Goal: Task Accomplishment & Management: Complete application form

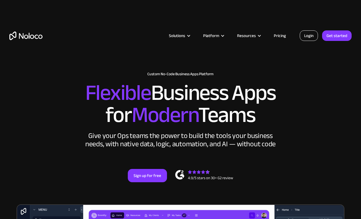
click at [310, 36] on link "Login" at bounding box center [309, 35] width 18 height 10
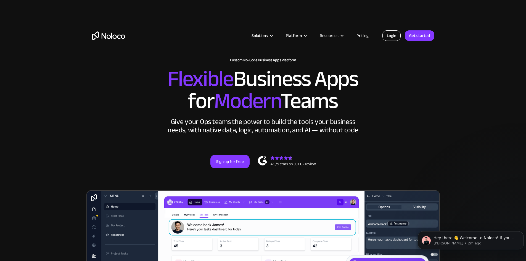
click at [361, 37] on link "Login" at bounding box center [391, 35] width 18 height 10
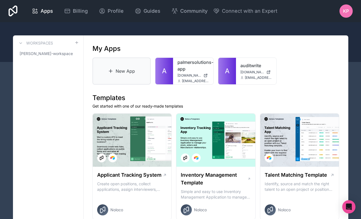
click at [131, 69] on link "New App" at bounding box center [121, 70] width 59 height 27
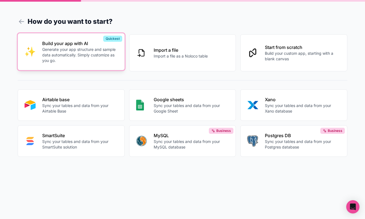
click at [64, 53] on p "Generate your app structure and sample data automatically. Simply customize as …" at bounding box center [80, 55] width 76 height 17
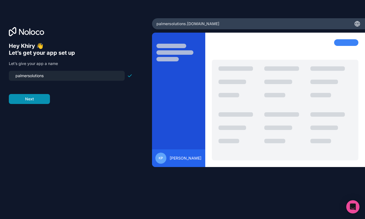
click at [40, 100] on button "Next" at bounding box center [29, 99] width 41 height 10
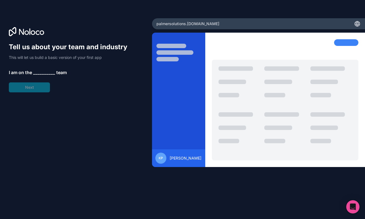
click at [43, 89] on div "Tell us about your team and industry This will let us build a basic version of …" at bounding box center [71, 67] width 124 height 50
click at [41, 72] on span "__________" at bounding box center [44, 72] width 22 height 7
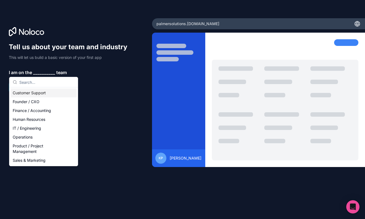
click at [54, 94] on div "Customer Support" at bounding box center [43, 92] width 66 height 9
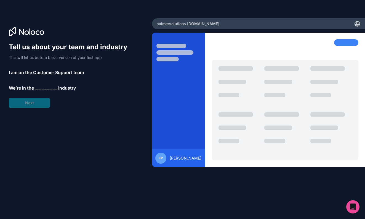
click at [41, 88] on span "__________" at bounding box center [46, 87] width 22 height 7
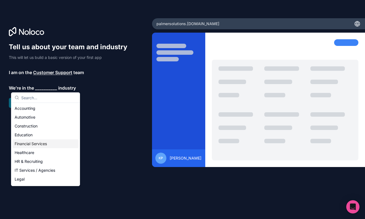
click at [65, 144] on div "Financial Services" at bounding box center [45, 143] width 66 height 9
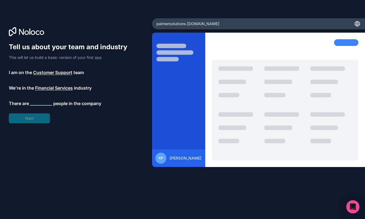
click at [43, 101] on span "__________" at bounding box center [41, 103] width 22 height 7
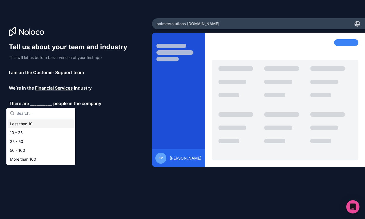
click at [41, 122] on div "Less than 10" at bounding box center [41, 123] width 66 height 9
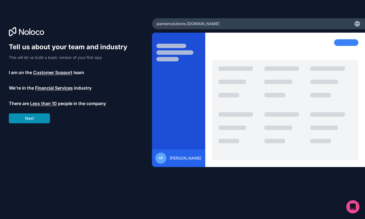
click at [33, 117] on button "Next" at bounding box center [29, 118] width 41 height 10
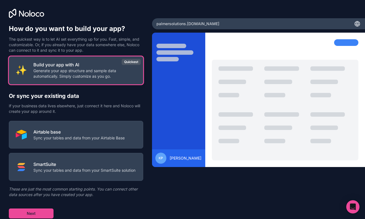
click at [91, 69] on p "Generate your app structure and sample data automatically. Simply customize as …" at bounding box center [84, 73] width 103 height 11
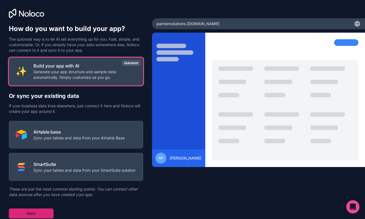
click at [43, 214] on button "Next" at bounding box center [31, 213] width 45 height 10
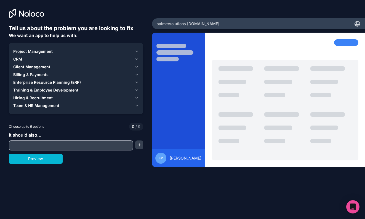
click at [137, 104] on icon "button" at bounding box center [137, 105] width 4 height 4
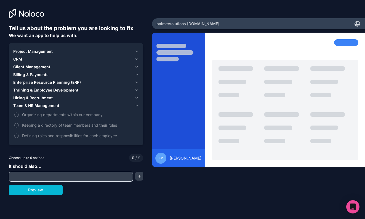
click at [137, 105] on icon "button" at bounding box center [137, 105] width 4 height 4
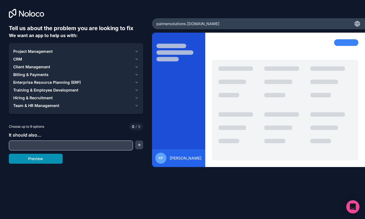
click at [42, 158] on button "Preview" at bounding box center [36, 158] width 54 height 10
click at [39, 52] on span "Project Management" at bounding box center [32, 52] width 39 height 6
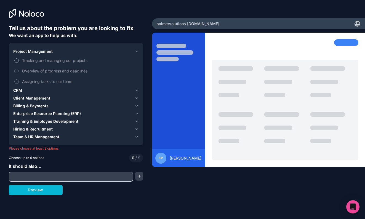
click at [41, 59] on span "Tracking and managing our projects" at bounding box center [80, 60] width 116 height 6
click at [19, 59] on button "Tracking and managing our projects" at bounding box center [16, 60] width 4 height 4
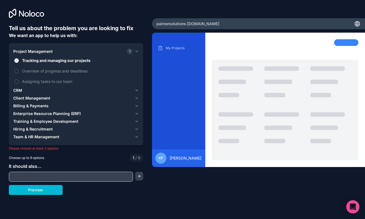
click at [43, 106] on span "Billing & Payments" at bounding box center [30, 106] width 35 height 6
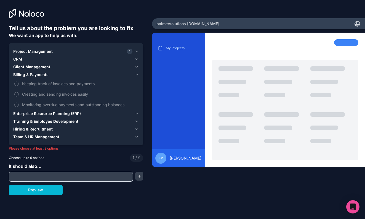
click at [33, 73] on span "Billing & Payments" at bounding box center [30, 75] width 35 height 6
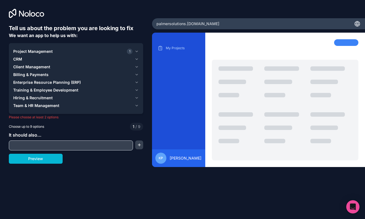
click at [33, 68] on span "Client Management" at bounding box center [31, 67] width 37 height 6
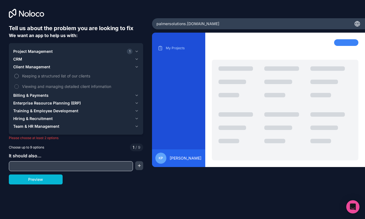
click at [44, 76] on span "Keeping a structured list of our clients" at bounding box center [80, 76] width 116 height 6
click at [19, 76] on button "Keeping a structured list of our clients" at bounding box center [16, 76] width 4 height 4
click at [22, 58] on div "CRM" at bounding box center [72, 59] width 119 height 6
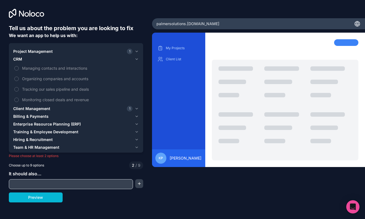
click at [43, 52] on span "Project Management" at bounding box center [32, 52] width 39 height 6
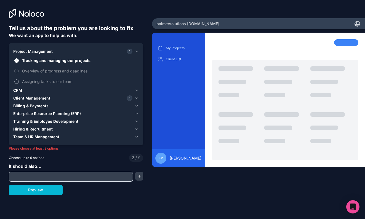
click at [63, 81] on span "Assigning tasks to our team" at bounding box center [80, 81] width 116 height 6
click at [19, 81] on button "Assigning tasks to our team" at bounding box center [16, 81] width 4 height 4
click at [82, 70] on span "Overview of progress and deadlines" at bounding box center [80, 71] width 116 height 6
click at [19, 70] on button "Overview of progress and deadlines" at bounding box center [16, 71] width 4 height 4
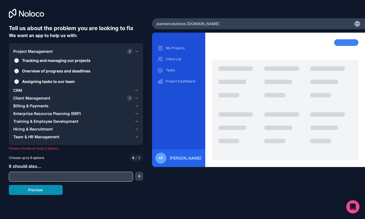
click at [54, 191] on button "Preview" at bounding box center [36, 190] width 54 height 10
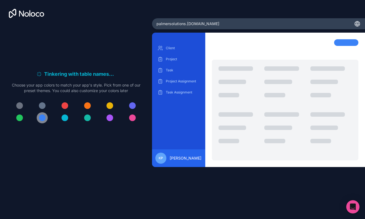
click at [40, 118] on div at bounding box center [42, 117] width 7 height 7
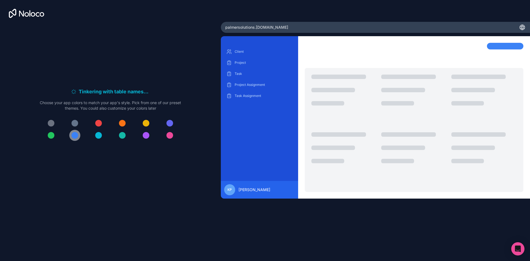
click at [73, 134] on div at bounding box center [74, 135] width 7 height 7
click at [248, 23] on div "palmersolutions .[DOMAIN_NAME]" at bounding box center [375, 27] width 309 height 11
click at [251, 27] on span "palmersolutions .[DOMAIN_NAME]" at bounding box center [256, 28] width 63 height 6
click at [272, 25] on span "palmersolutions .[DOMAIN_NAME]" at bounding box center [256, 28] width 63 height 6
click at [72, 135] on div at bounding box center [74, 135] width 7 height 7
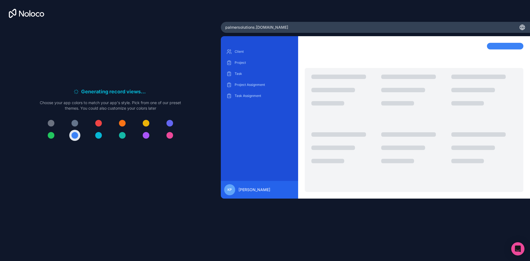
click at [232, 190] on div "KP" at bounding box center [229, 189] width 11 height 11
click at [239, 51] on p "Client" at bounding box center [264, 51] width 58 height 4
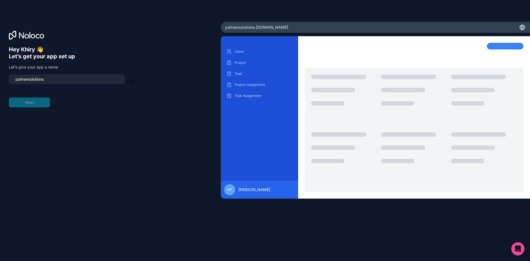
type input "palmersolutions-team"
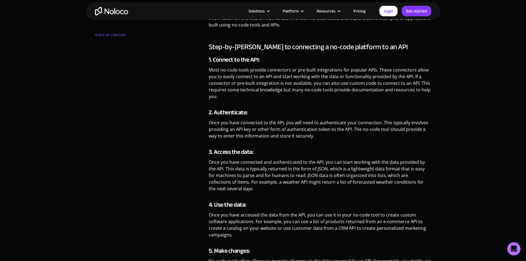
scroll to position [442, 0]
